Goal: Transaction & Acquisition: Download file/media

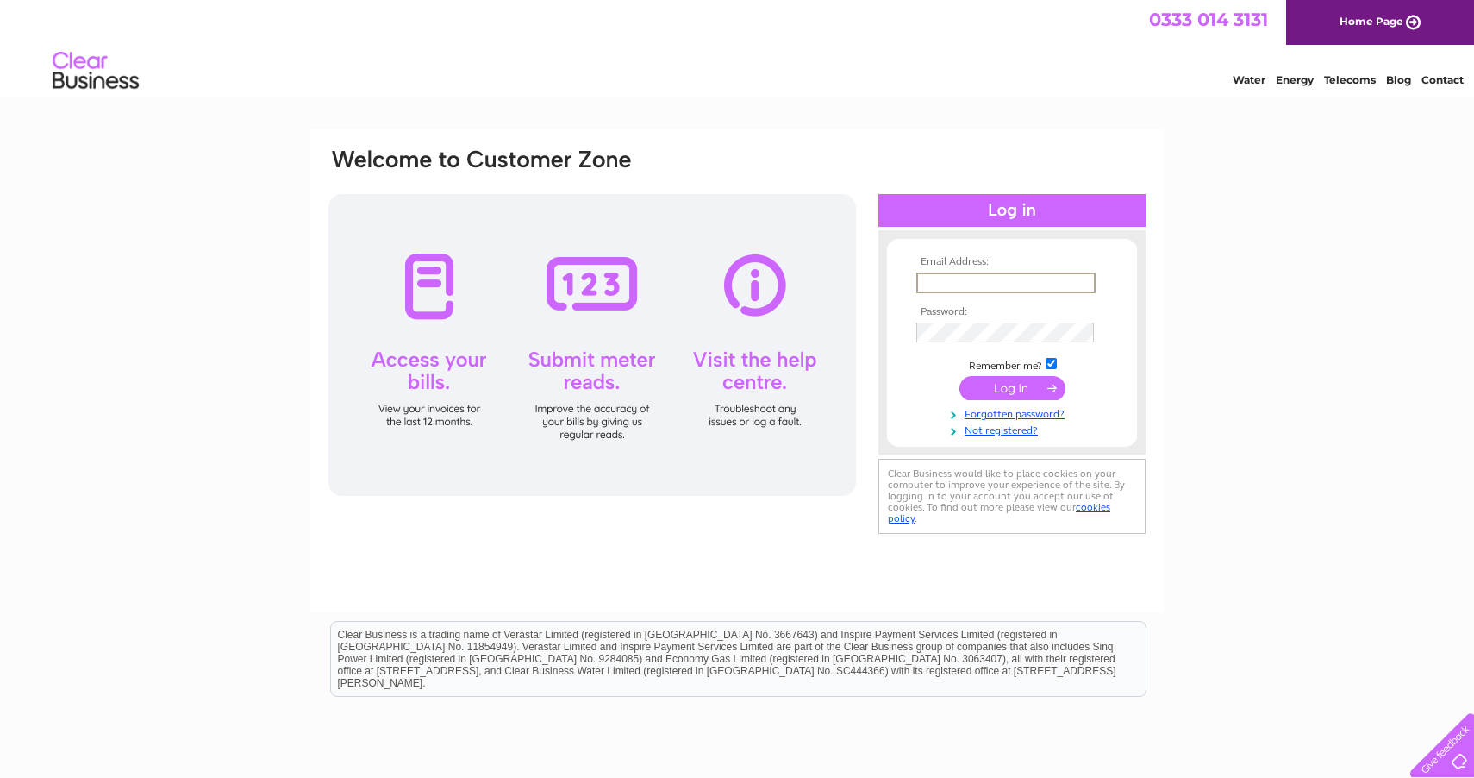
type input "accounts@pipeserv.co.uk"
click at [1012, 391] on input "submit" at bounding box center [1012, 388] width 106 height 24
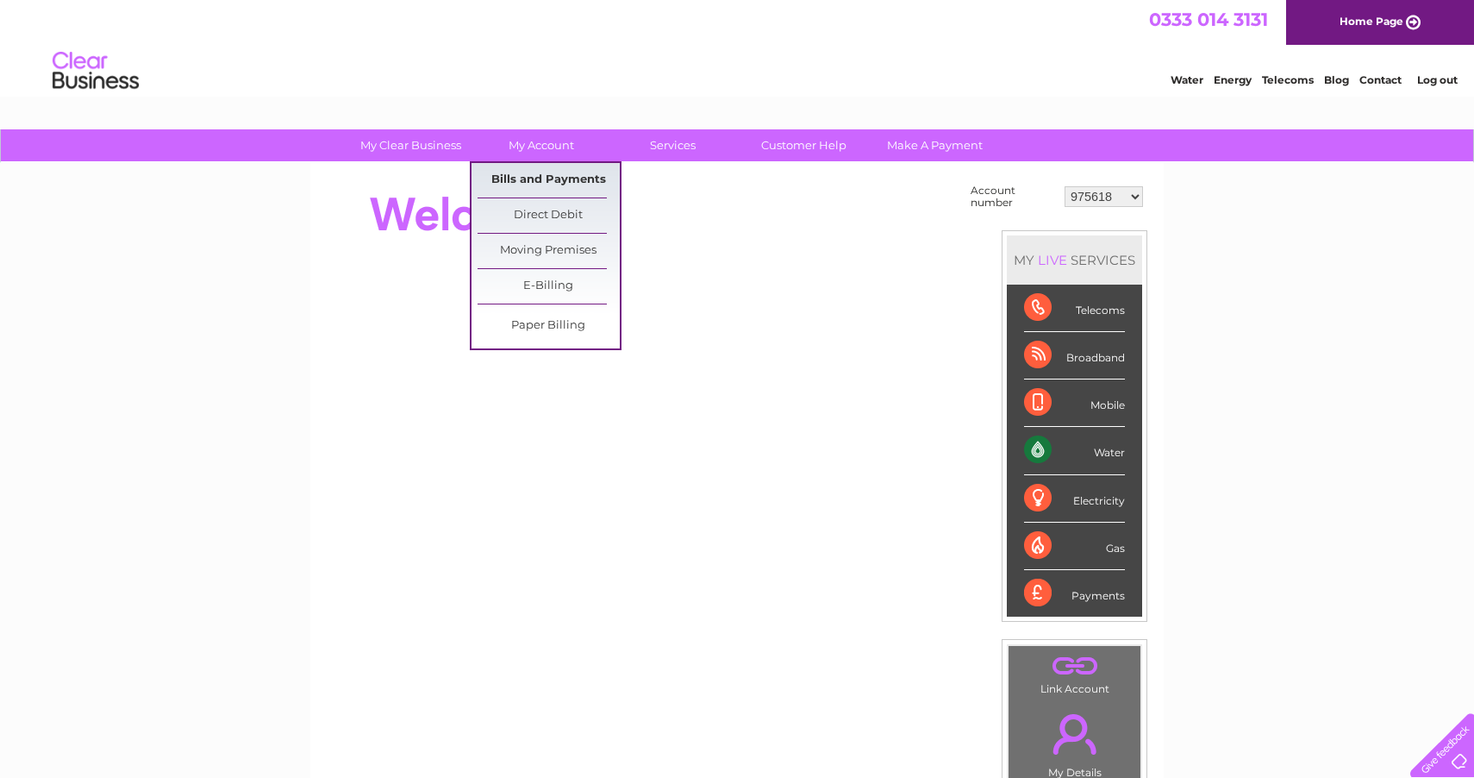
click at [534, 173] on link "Bills and Payments" at bounding box center [549, 180] width 142 height 34
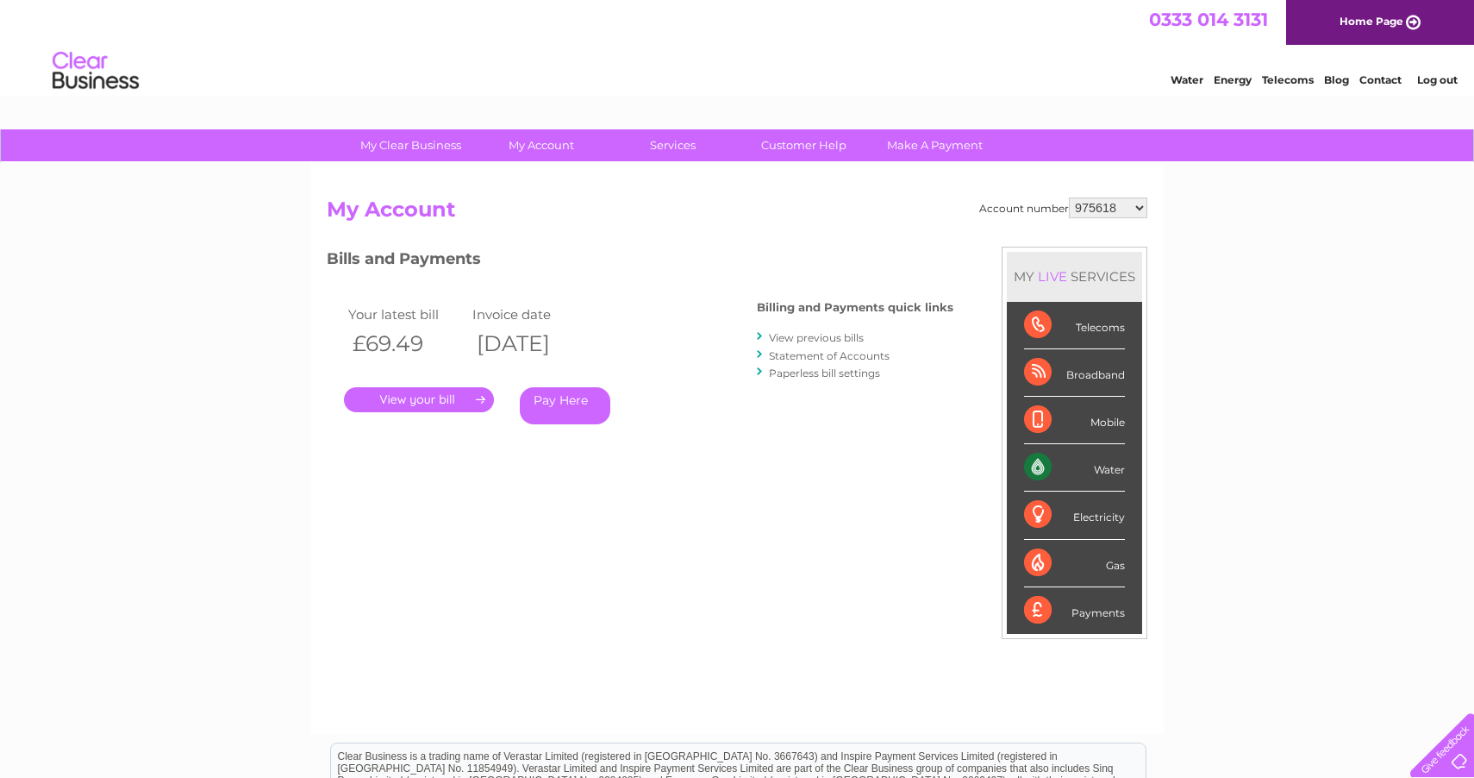
click at [441, 394] on link "." at bounding box center [419, 399] width 150 height 25
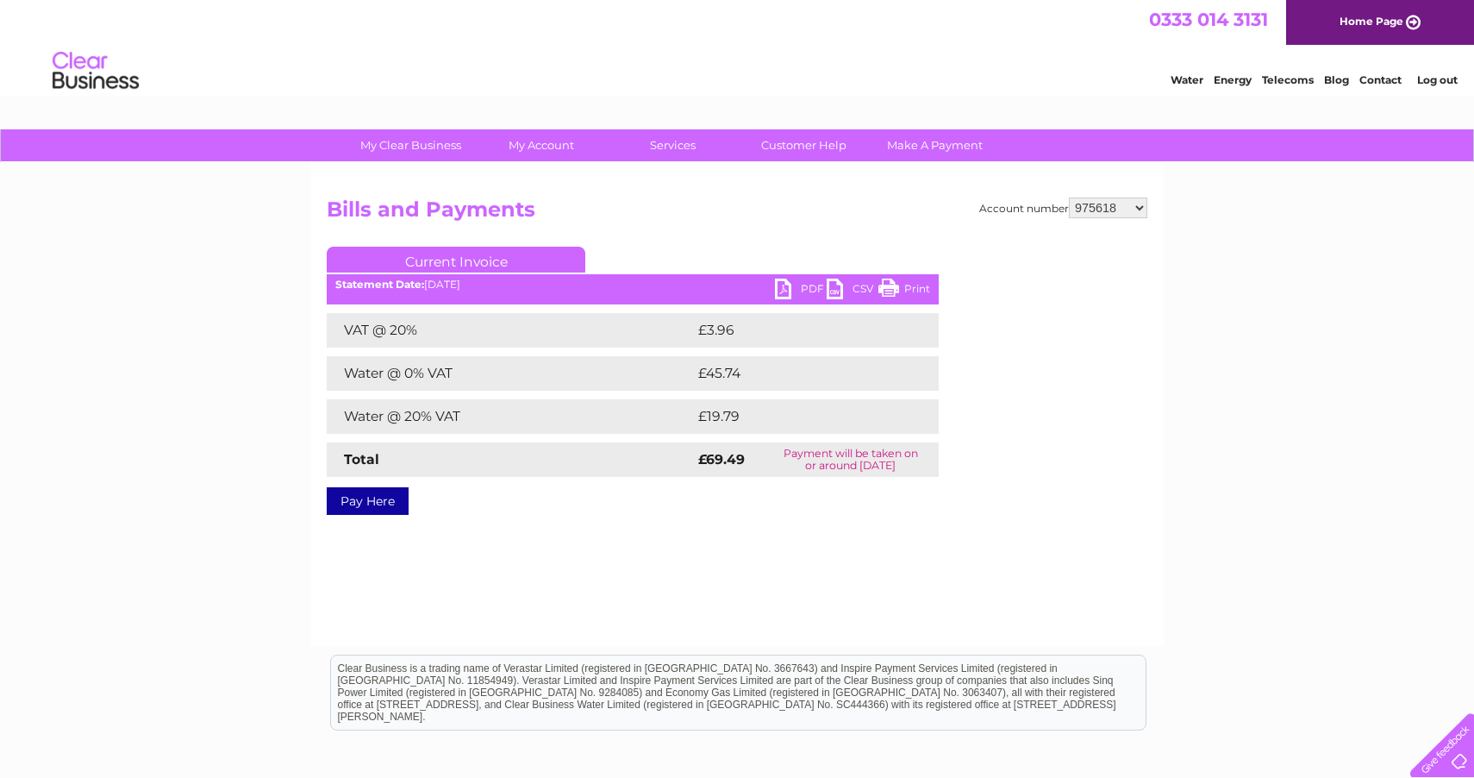
click at [778, 288] on link "PDF" at bounding box center [801, 290] width 52 height 25
select select "30323544"
click at [780, 284] on link "PDF" at bounding box center [801, 290] width 52 height 25
click at [778, 285] on link "PDF" at bounding box center [801, 290] width 52 height 25
